Goal: Task Accomplishment & Management: Manage account settings

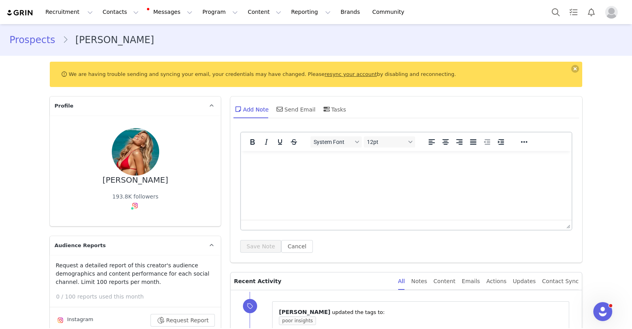
click at [325, 75] on link "resync your account" at bounding box center [351, 74] width 52 height 6
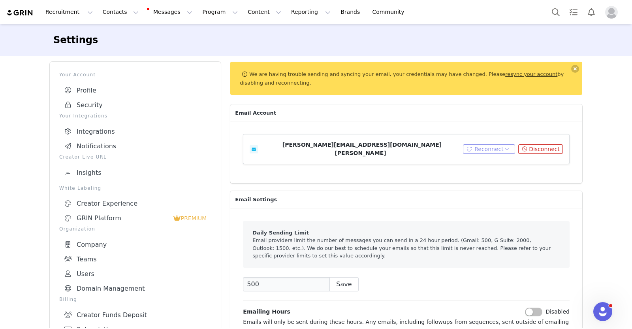
click at [486, 146] on button "Reconnect" at bounding box center [489, 148] width 53 height 9
click at [486, 157] on li "Connect Email" at bounding box center [492, 159] width 51 height 13
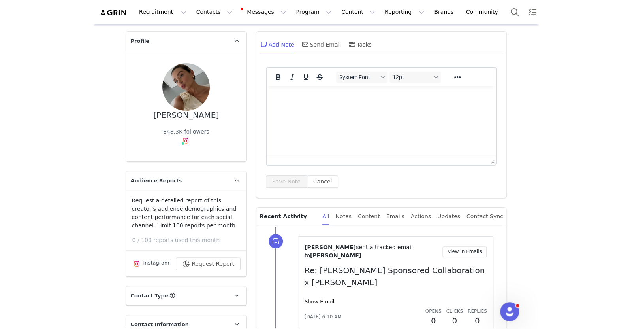
scroll to position [30, 0]
